Goal: Transaction & Acquisition: Purchase product/service

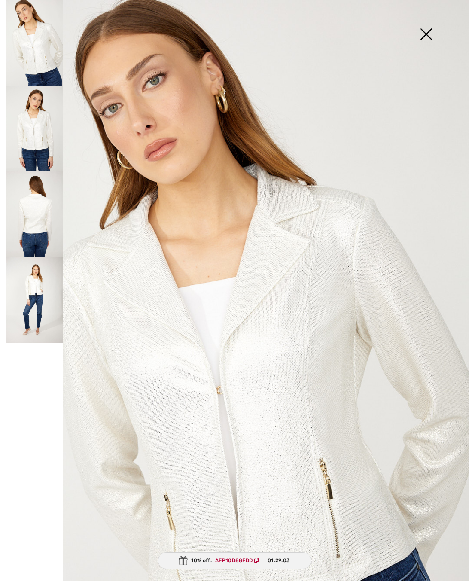
click at [34, 131] on img at bounding box center [34, 129] width 57 height 86
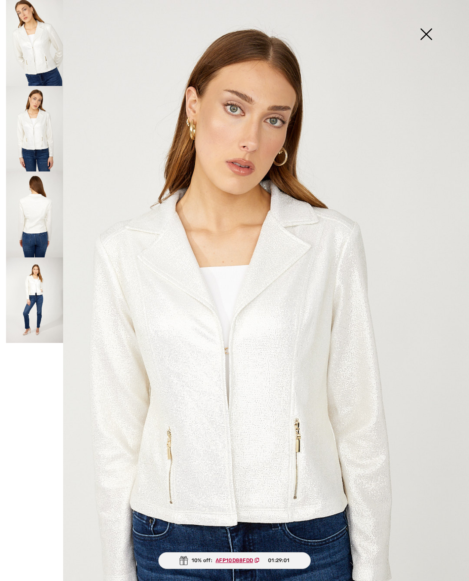
click at [34, 242] on img at bounding box center [34, 215] width 57 height 86
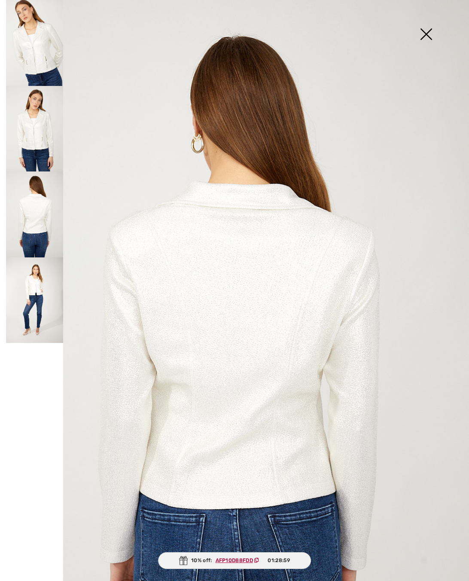
click at [37, 286] on img at bounding box center [34, 300] width 57 height 86
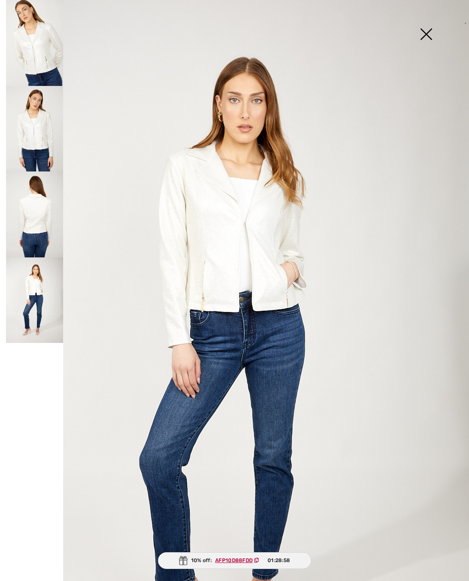
click at [18, 121] on img at bounding box center [34, 129] width 57 height 86
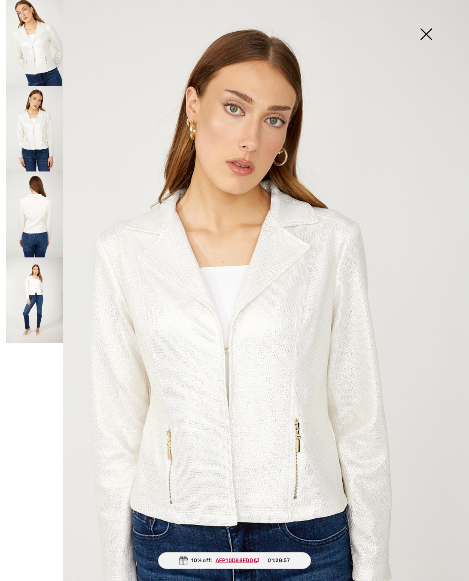
click at [46, 24] on img at bounding box center [34, 43] width 57 height 86
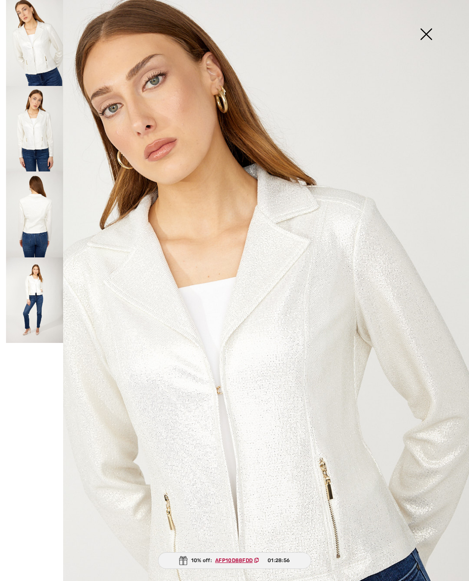
click at [273, 211] on img at bounding box center [234, 352] width 469 height 704
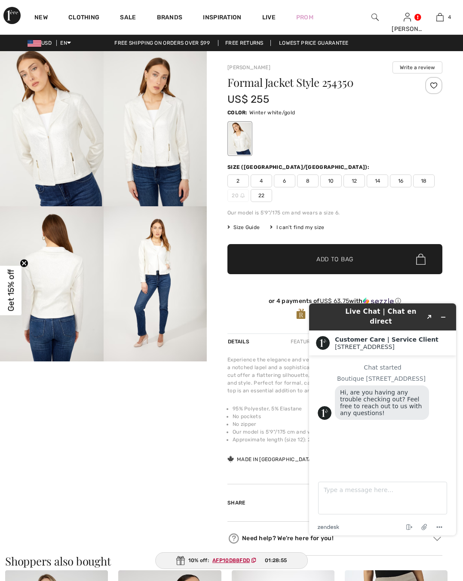
click at [64, 121] on img at bounding box center [52, 128] width 104 height 155
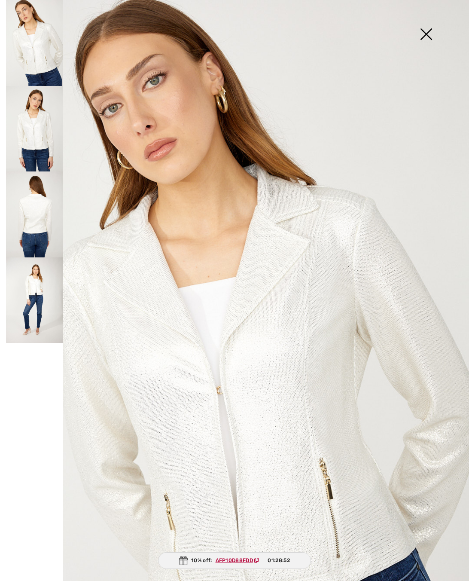
click at [302, 377] on img at bounding box center [234, 352] width 469 height 704
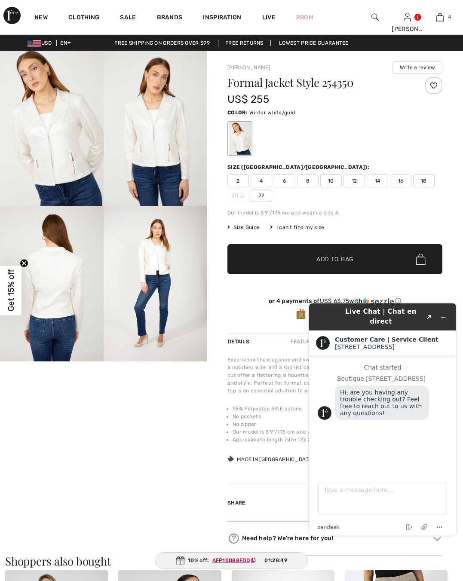
click at [170, 260] on img at bounding box center [156, 283] width 104 height 155
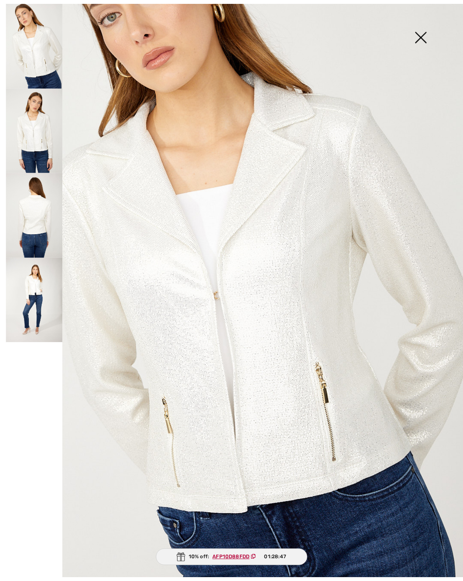
scroll to position [113, 0]
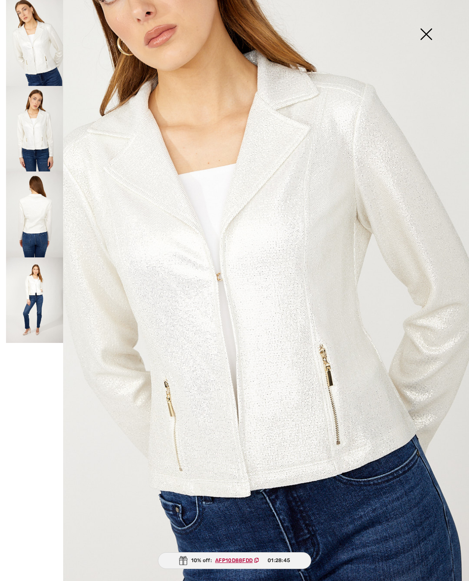
click at [419, 33] on img at bounding box center [426, 35] width 43 height 44
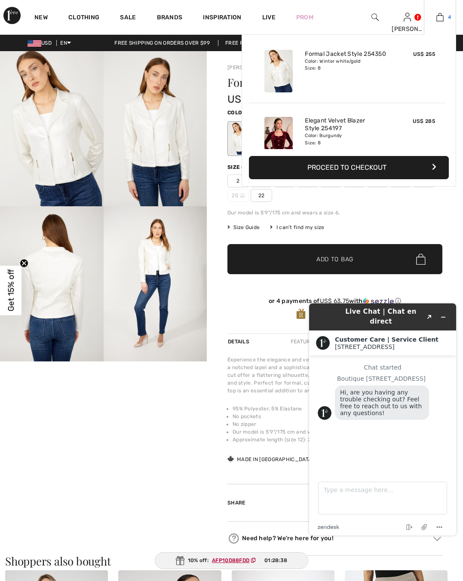
scroll to position [74, 0]
click at [442, 16] on img at bounding box center [439, 17] width 7 height 10
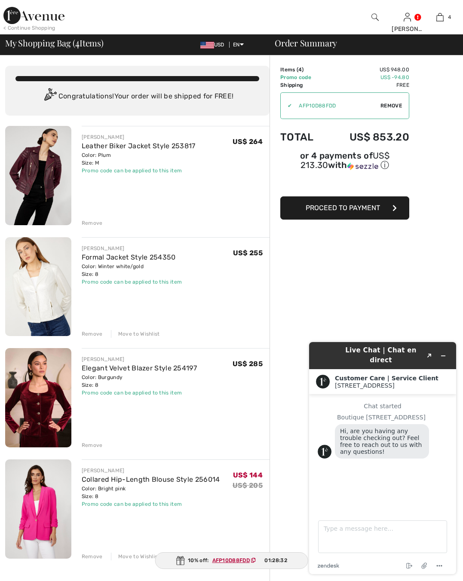
click at [137, 335] on div "Move to Wishlist" at bounding box center [135, 334] width 49 height 8
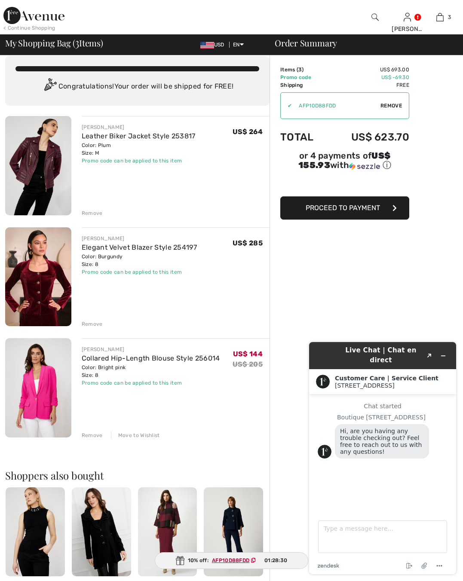
scroll to position [12, 0]
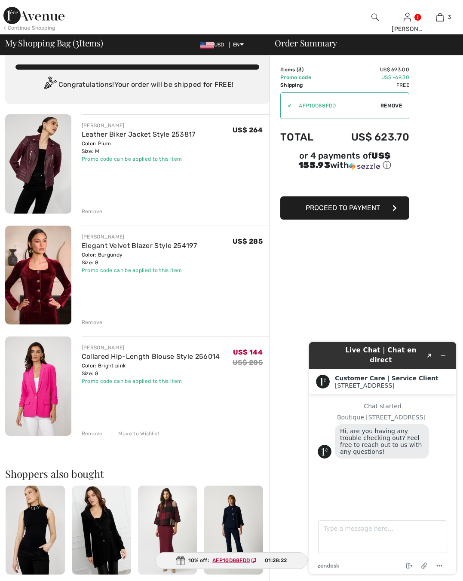
click at [33, 284] on img at bounding box center [38, 275] width 66 height 99
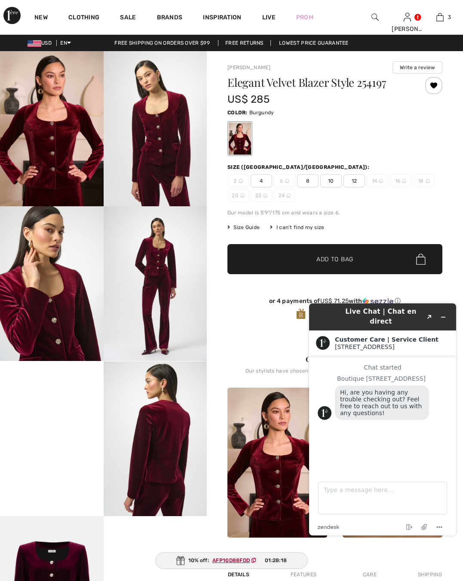
click at [44, 150] on img at bounding box center [52, 128] width 104 height 155
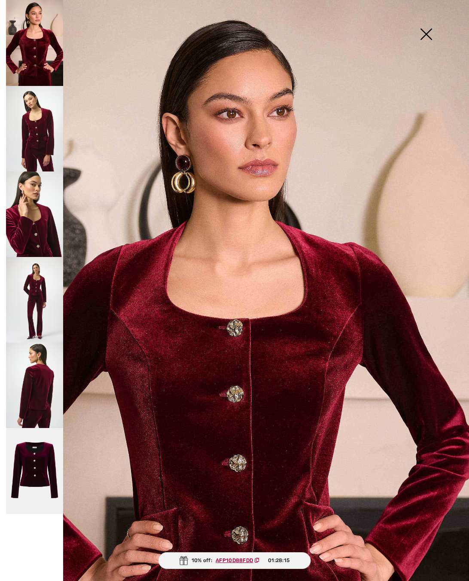
scroll to position [113, 0]
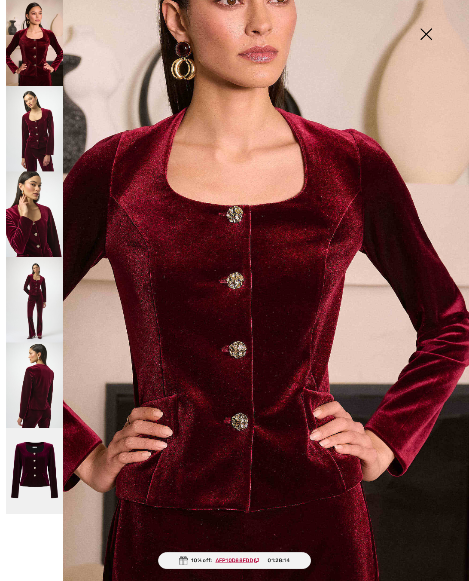
click at [34, 129] on img at bounding box center [34, 129] width 57 height 86
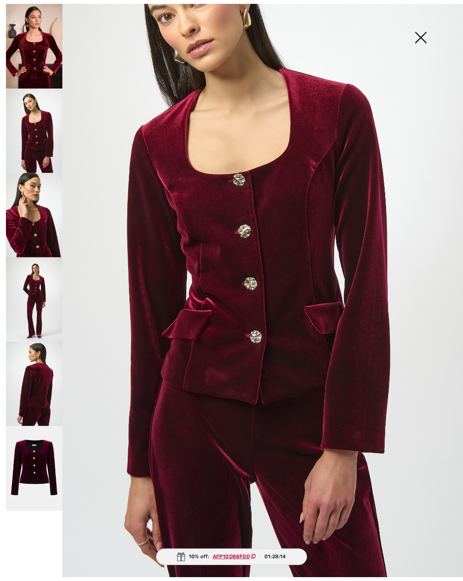
scroll to position [113, 0]
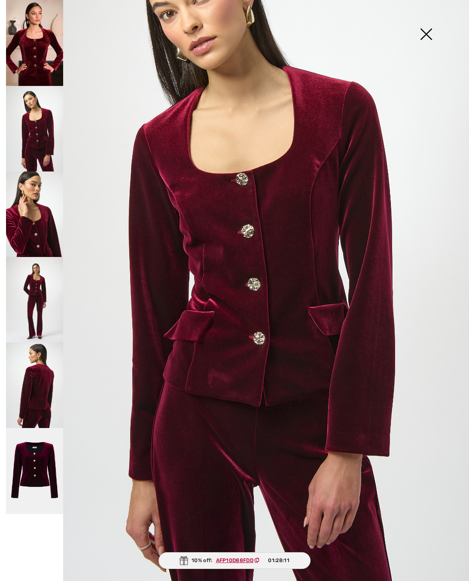
click at [34, 224] on img at bounding box center [34, 215] width 57 height 86
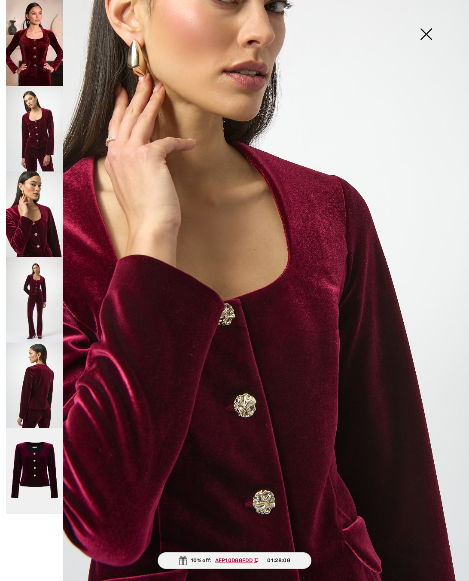
click at [431, 32] on img at bounding box center [426, 35] width 43 height 44
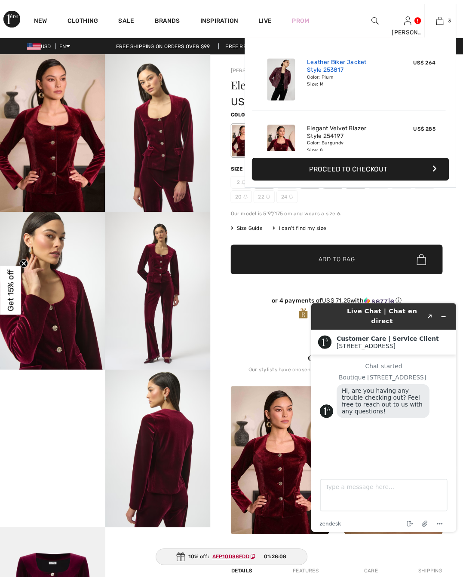
scroll to position [103, 0]
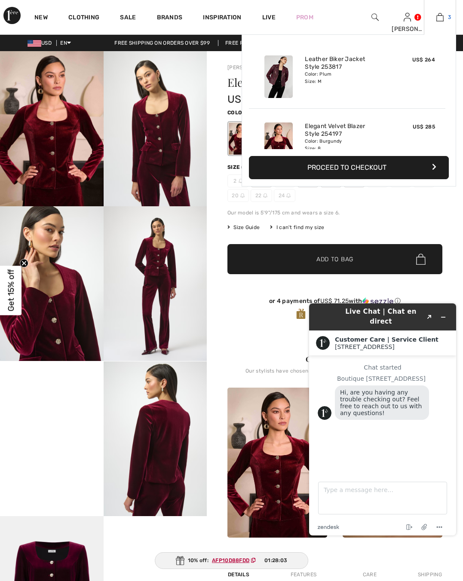
click at [441, 15] on img at bounding box center [439, 17] width 7 height 10
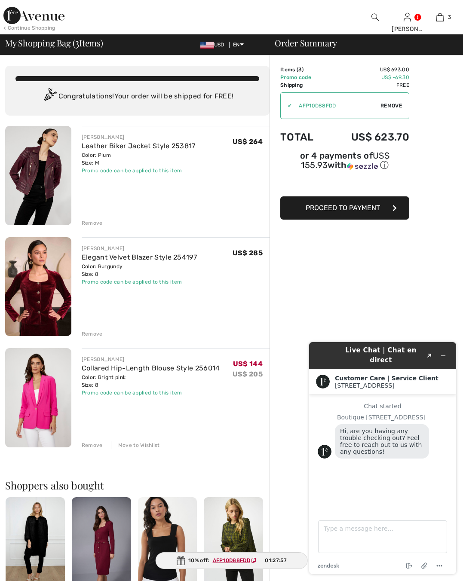
click at [151, 315] on div "JOSEPH RIBKOFF Elegant Velvet Blazer Style 254197 Color: Burgundy Size: 8 Final…" at bounding box center [176, 287] width 188 height 101
click at [91, 333] on div "Remove" at bounding box center [92, 334] width 21 height 8
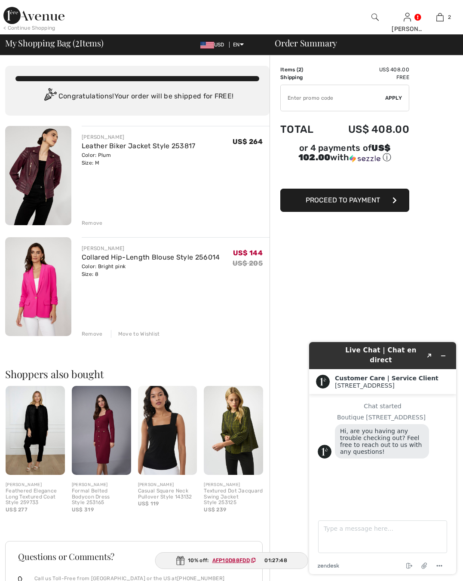
type input "AFP10D88FDD"
type input "NEW15"
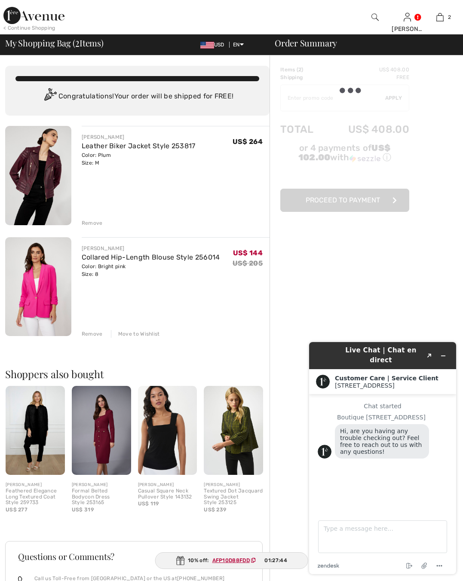
type input "AFP10D88FDD"
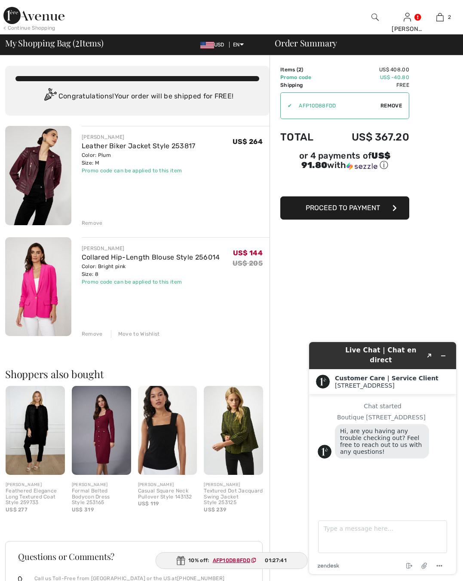
click at [52, 279] on img at bounding box center [38, 286] width 66 height 99
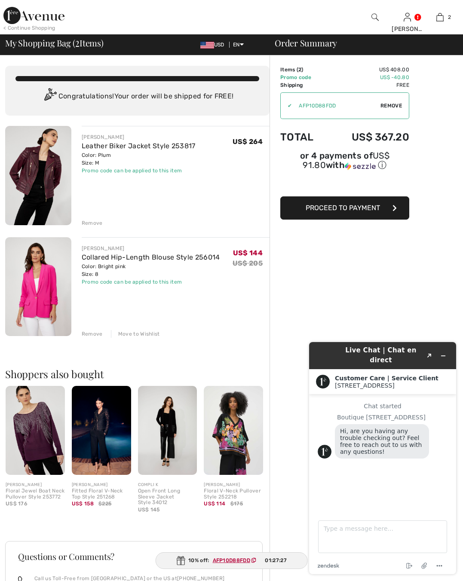
click at [31, 158] on img at bounding box center [38, 175] width 66 height 99
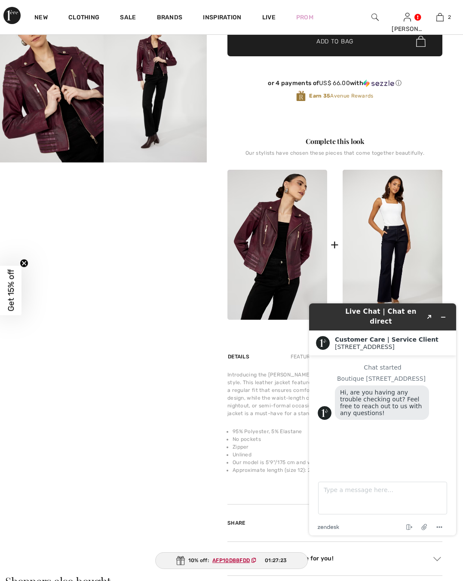
scroll to position [284, 0]
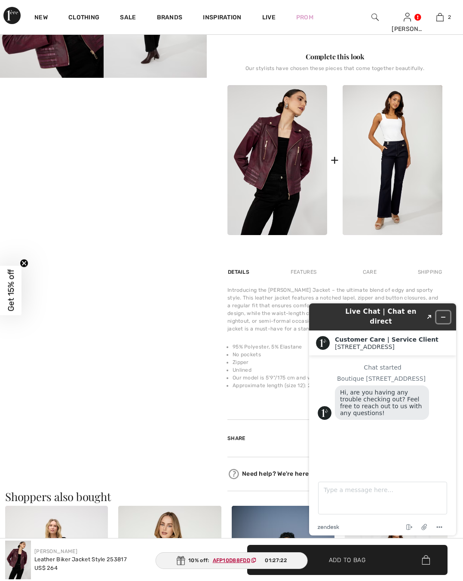
click at [444, 314] on icon "Minimize widget" at bounding box center [443, 317] width 6 height 6
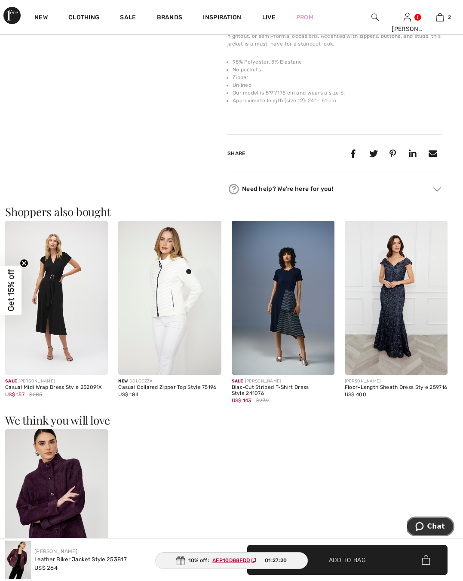
scroll to position [0, 0]
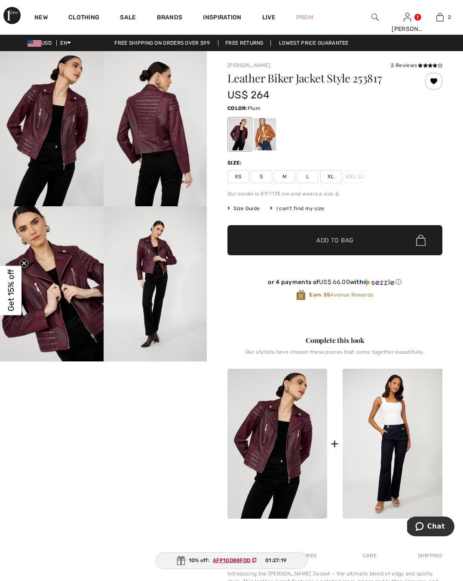
click at [60, 126] on img at bounding box center [52, 128] width 104 height 155
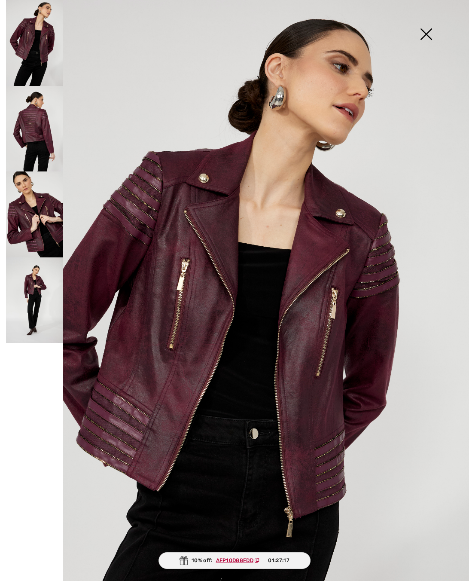
click at [31, 110] on img at bounding box center [34, 129] width 57 height 86
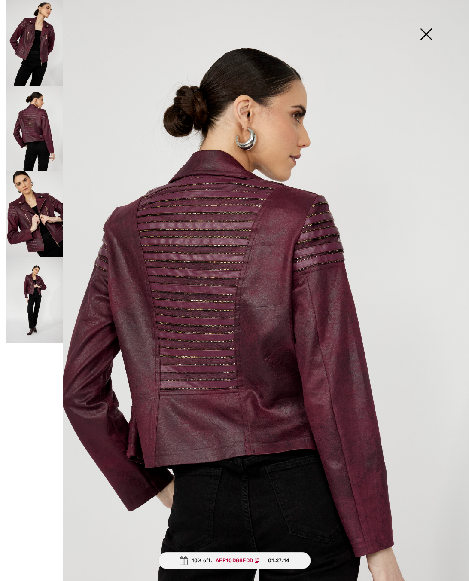
click at [46, 214] on img at bounding box center [34, 215] width 57 height 86
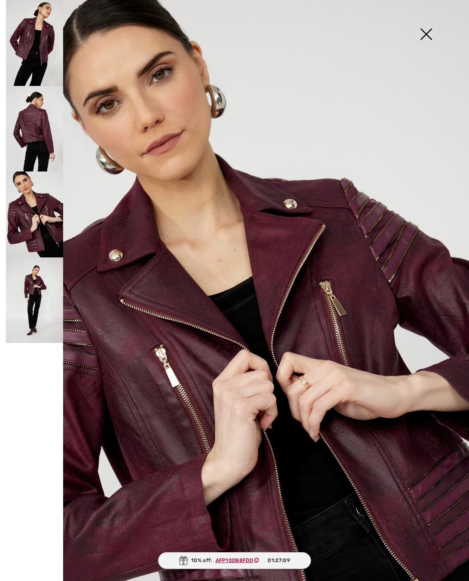
click at [428, 35] on img at bounding box center [426, 35] width 43 height 44
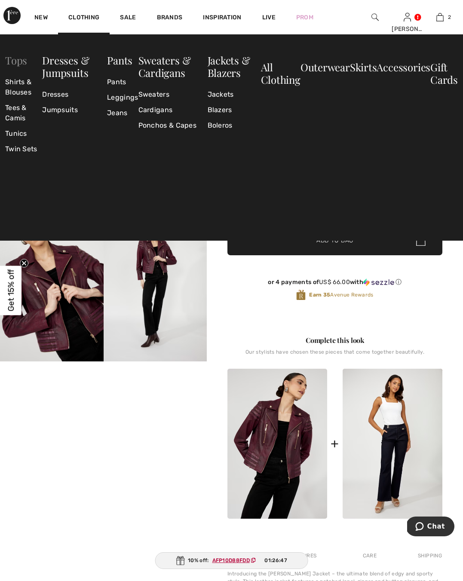
click at [22, 58] on link "Tops" at bounding box center [16, 60] width 22 height 14
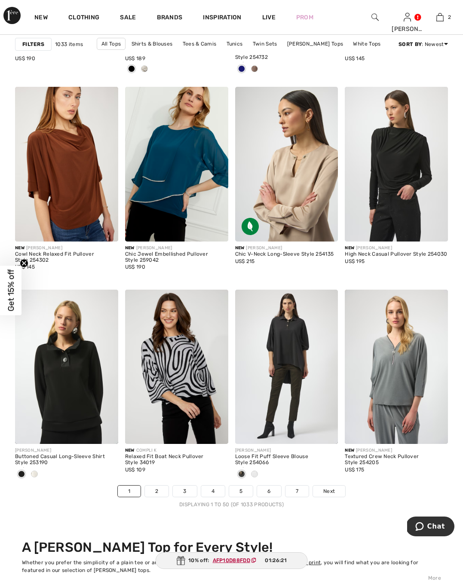
scroll to position [2733, 0]
